Goal: Task Accomplishment & Management: Use online tool/utility

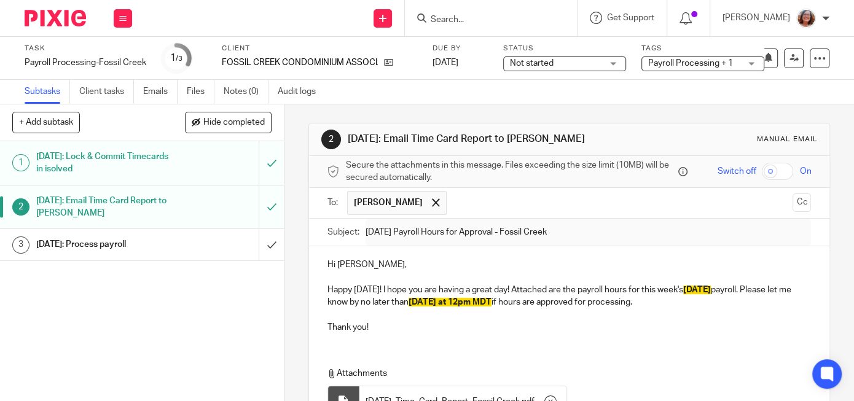
scroll to position [119, 0]
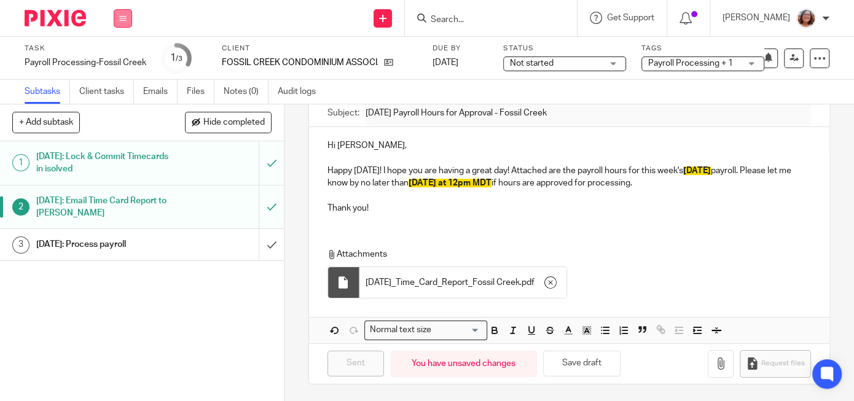
click at [123, 21] on icon at bounding box center [122, 18] width 7 height 7
click at [122, 57] on link "Work" at bounding box center [117, 57] width 22 height 9
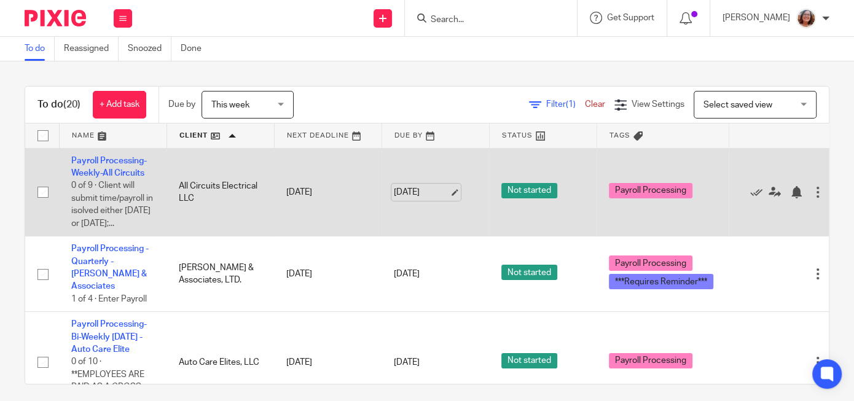
click at [449, 199] on link "Sep 23, 2025" at bounding box center [421, 192] width 55 height 13
click at [129, 171] on link "Payroll Processing-Weekly-All Circuits" at bounding box center [109, 167] width 76 height 21
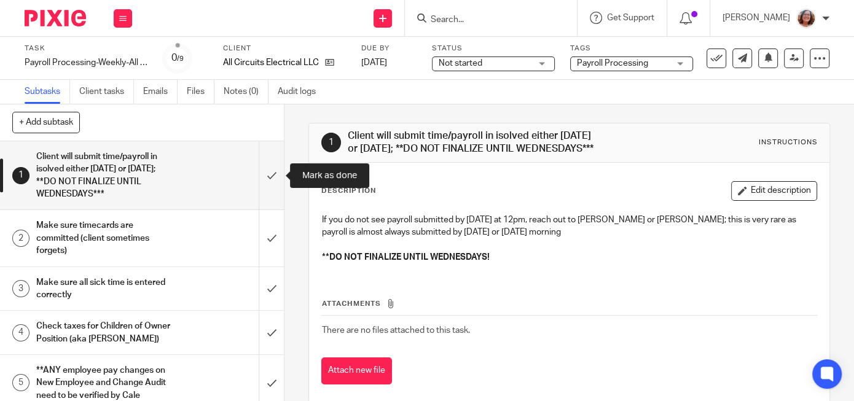
click at [272, 178] on input "submit" at bounding box center [142, 175] width 284 height 68
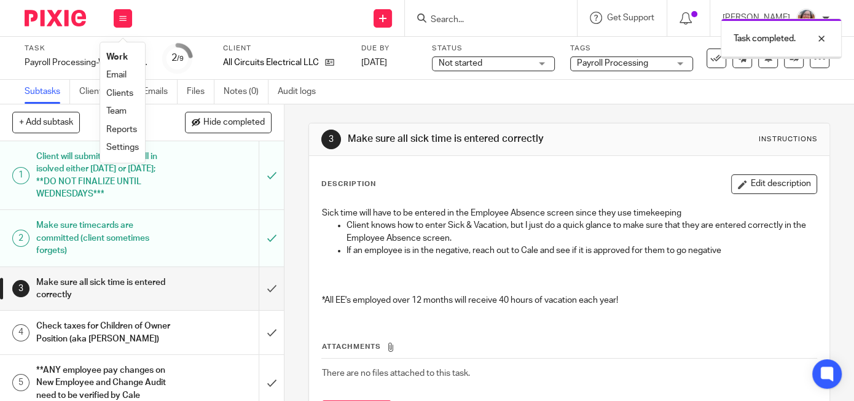
click at [122, 58] on link "Work" at bounding box center [117, 57] width 22 height 9
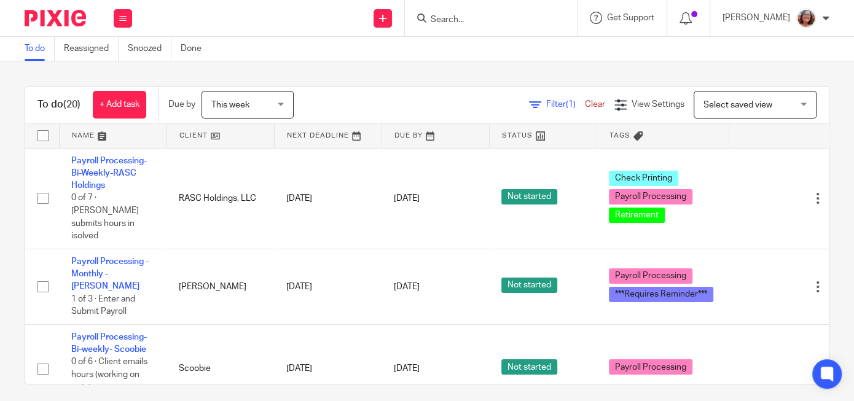
click at [189, 135] on link at bounding box center [220, 135] width 107 height 25
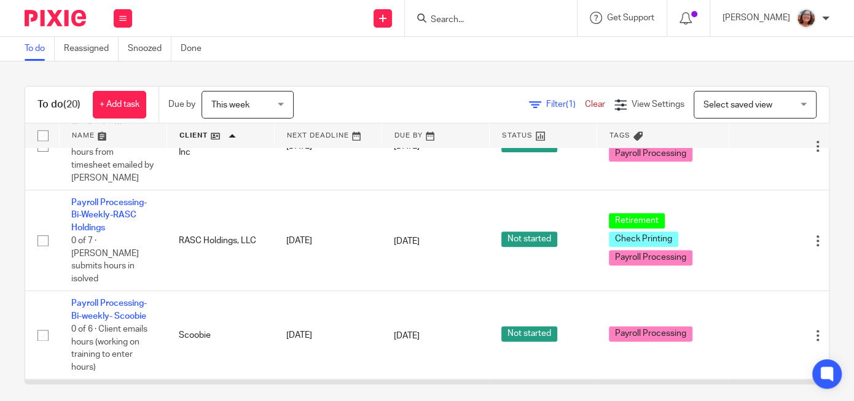
scroll to position [1313, 0]
